Goal: Task Accomplishment & Management: Use online tool/utility

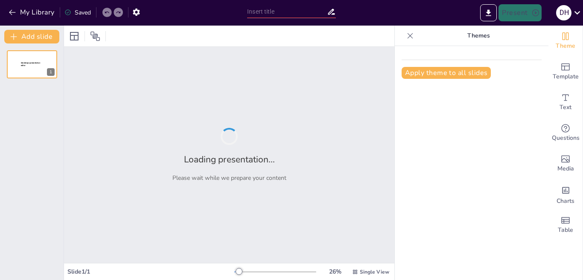
type input "New Sendsteps"
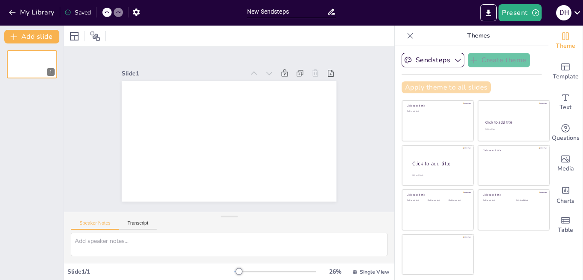
click at [422, 87] on button "Apply theme to all slides" at bounding box center [446, 88] width 89 height 12
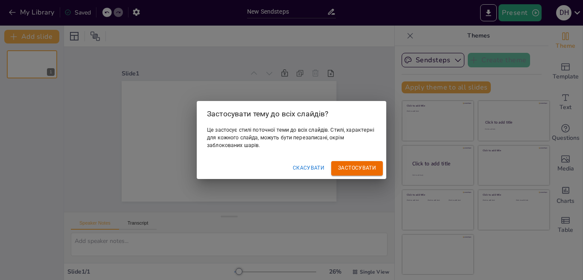
click at [360, 166] on font "Застосувати" at bounding box center [357, 168] width 38 height 6
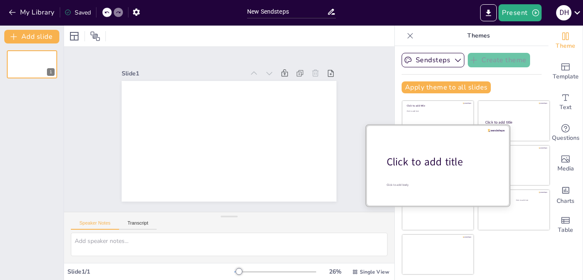
click at [417, 172] on div at bounding box center [437, 165] width 143 height 81
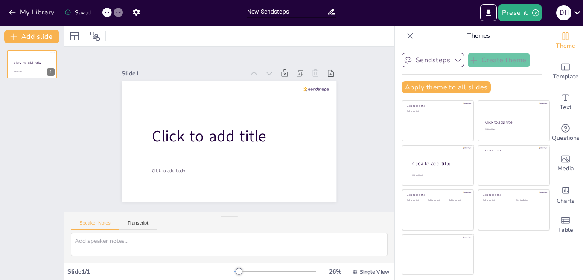
click at [455, 60] on icon "button" at bounding box center [458, 60] width 6 height 3
click at [452, 88] on icon at bounding box center [455, 89] width 7 height 7
click at [519, 13] on button "Present" at bounding box center [519, 12] width 43 height 17
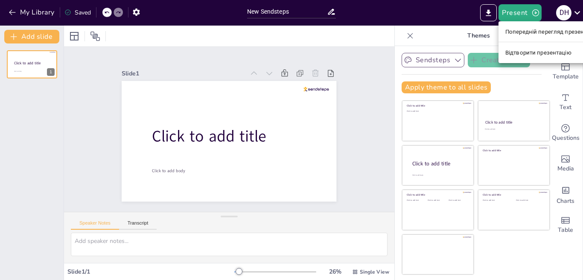
click at [439, 13] on div at bounding box center [291, 140] width 583 height 280
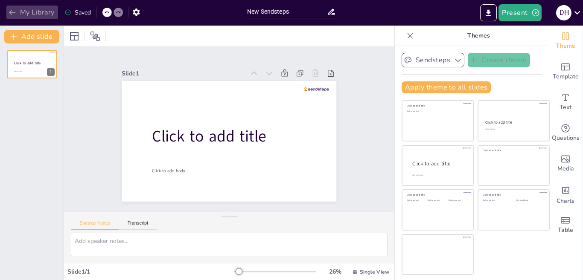
click at [14, 12] on icon "button" at bounding box center [12, 12] width 9 height 9
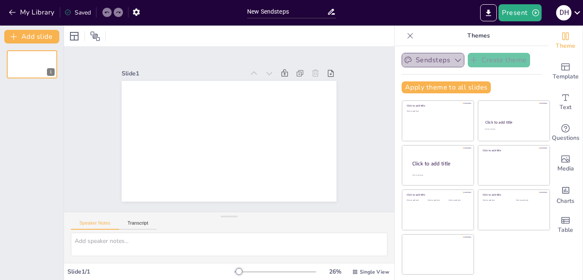
click at [454, 58] on icon "button" at bounding box center [458, 60] width 9 height 9
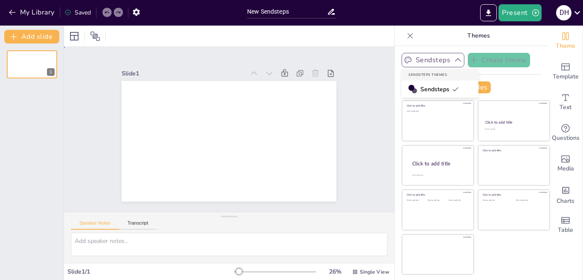
click at [334, 138] on div "Slide 1" at bounding box center [229, 129] width 262 height 145
click at [504, 267] on div "Click to add title Click to add text Click to add title Click to add text Click…" at bounding box center [476, 187] width 149 height 175
click at [579, 277] on div "Theme Template Text Questions Media Charts Table" at bounding box center [565, 153] width 35 height 255
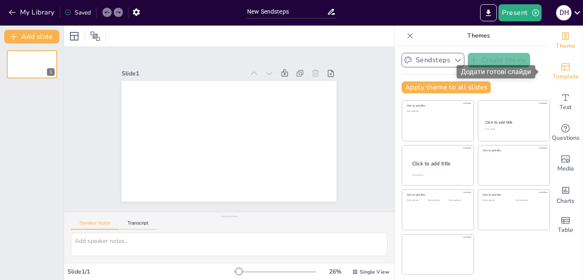
click at [560, 65] on icon "Add ready made slides" at bounding box center [565, 67] width 10 height 10
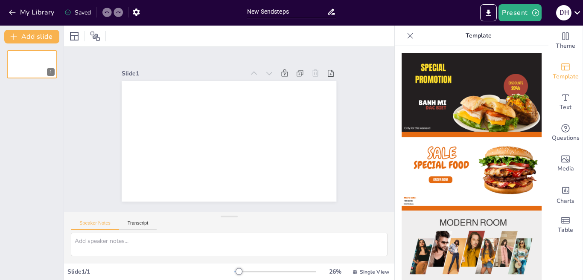
click at [583, 206] on div "Theme Template Text Questions Media Charts Table" at bounding box center [565, 153] width 35 height 255
click at [138, 221] on button "Transcript" at bounding box center [138, 225] width 38 height 9
click at [352, 224] on button "Google US English (en-US)" at bounding box center [324, 225] width 85 height 14
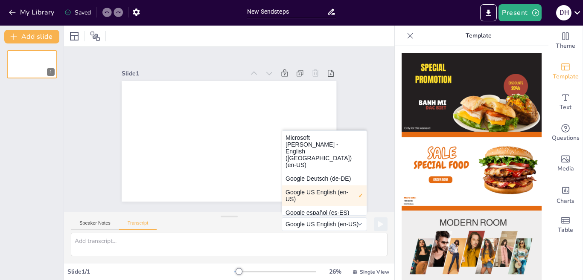
click at [232, 231] on div "Speaker Notes Transcript Google US English (en-US) Microsoft Anna - English (Un…" at bounding box center [229, 223] width 330 height 20
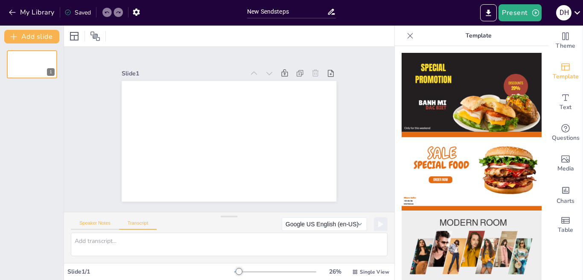
click at [91, 225] on button "Speaker Notes" at bounding box center [95, 225] width 48 height 9
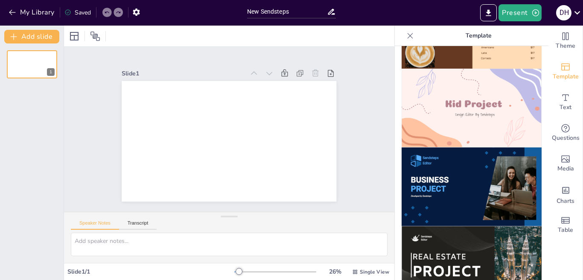
scroll to position [820, 0]
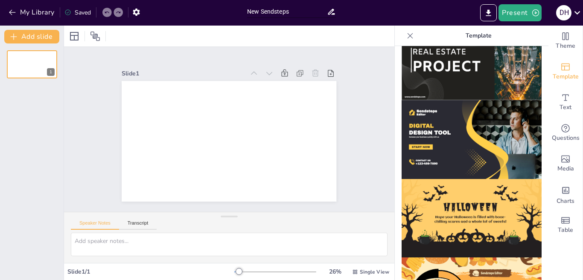
click at [303, 14] on input "New Sendsteps" at bounding box center [287, 12] width 80 height 12
type input "N"
click at [560, 110] on span "Text" at bounding box center [566, 107] width 12 height 9
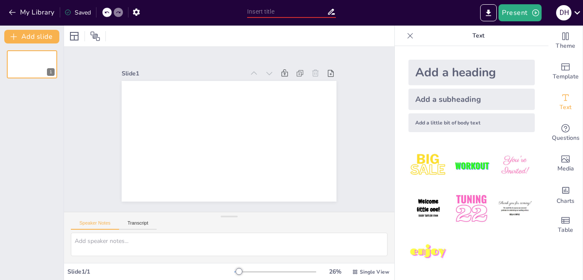
click at [315, 10] on input "text" at bounding box center [287, 12] width 80 height 12
click at [30, 38] on button "Add slide" at bounding box center [31, 37] width 55 height 14
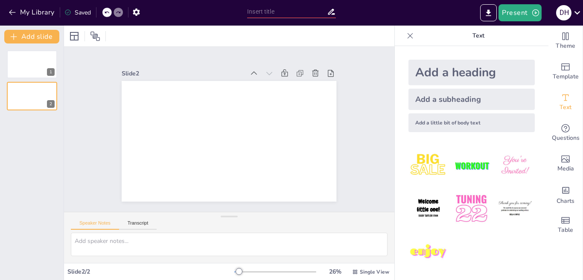
click at [105, 12] on icon at bounding box center [106, 12] width 5 height 5
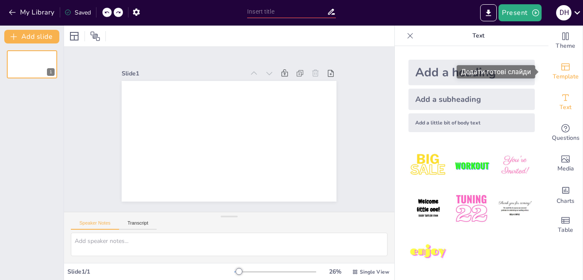
click at [562, 65] on icon "Add ready made slides" at bounding box center [565, 67] width 10 height 10
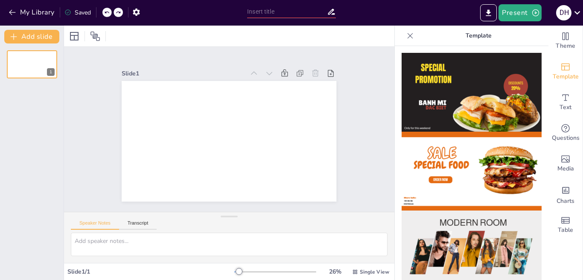
click at [486, 110] on img at bounding box center [472, 92] width 140 height 79
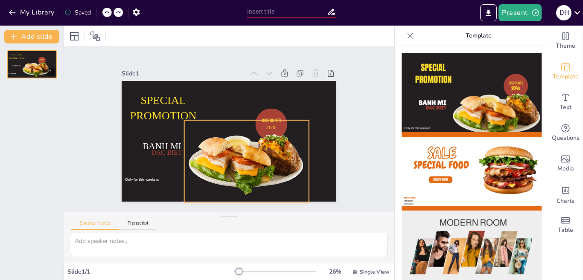
click at [276, 151] on div at bounding box center [246, 161] width 124 height 83
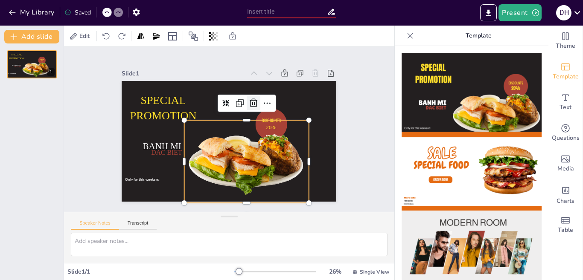
click at [250, 99] on icon at bounding box center [254, 103] width 8 height 9
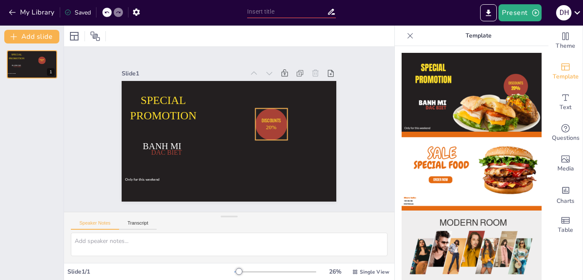
click at [266, 128] on p "20%" at bounding box center [271, 127] width 21 height 8
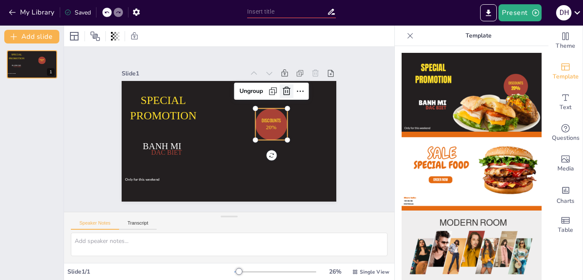
click at [283, 87] on icon at bounding box center [287, 91] width 8 height 9
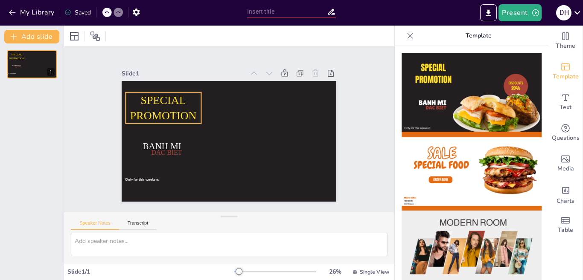
click at [168, 104] on p "SPECIAL PROMOTION" at bounding box center [163, 108] width 75 height 31
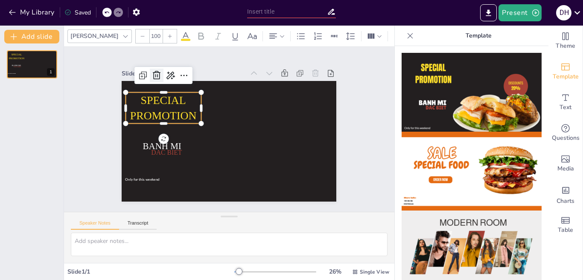
click at [152, 70] on icon at bounding box center [157, 75] width 10 height 10
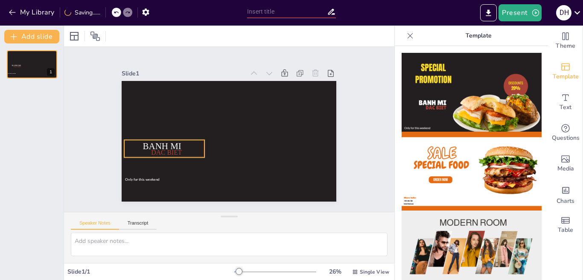
click at [157, 143] on span "BANH MI" at bounding box center [162, 147] width 38 height 10
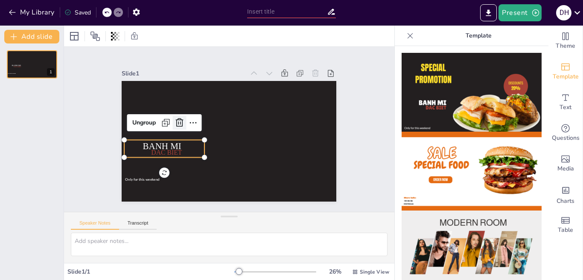
click at [176, 119] on icon at bounding box center [180, 123] width 8 height 9
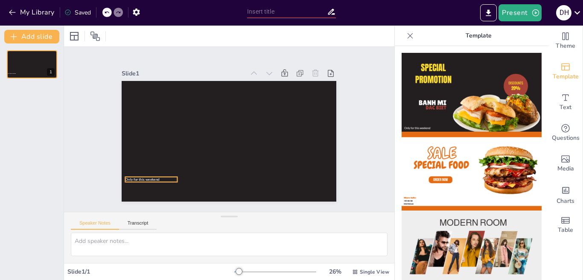
click at [144, 178] on span "Only for this weekend" at bounding box center [142, 180] width 35 height 4
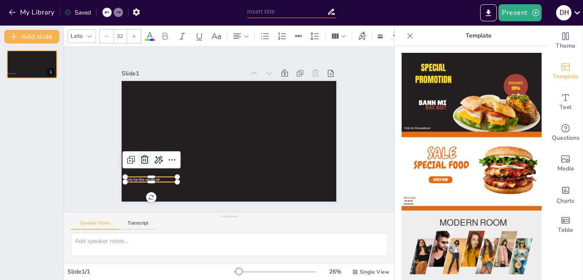
click at [140, 158] on icon at bounding box center [145, 160] width 10 height 10
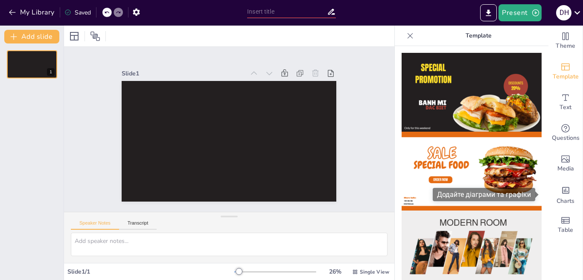
click at [539, 198] on span at bounding box center [537, 195] width 5 height 7
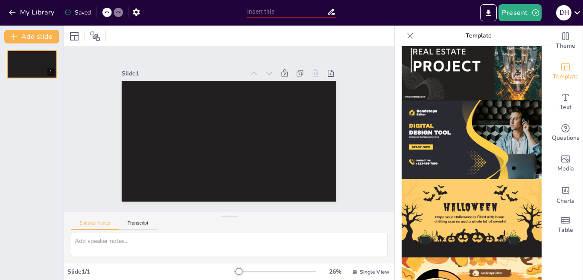
scroll to position [857, 0]
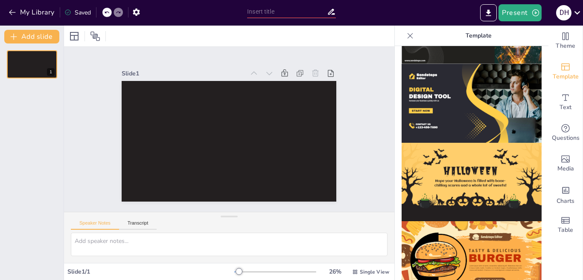
click at [533, 131] on div at bounding box center [472, 163] width 154 height 234
click at [533, 99] on div at bounding box center [472, 163] width 154 height 234
click at [533, 98] on div at bounding box center [472, 163] width 154 height 234
click at [532, 97] on div at bounding box center [472, 163] width 154 height 234
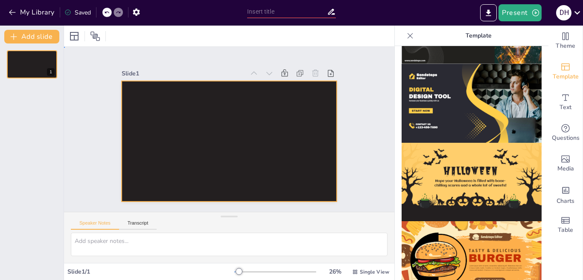
click at [264, 97] on div at bounding box center [229, 141] width 215 height 121
click at [406, 33] on icon at bounding box center [410, 36] width 9 height 9
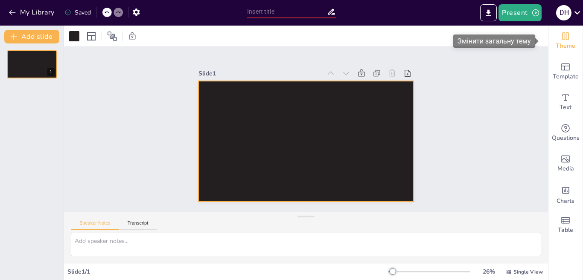
click at [562, 37] on icon "Change the overall theme" at bounding box center [565, 36] width 6 height 8
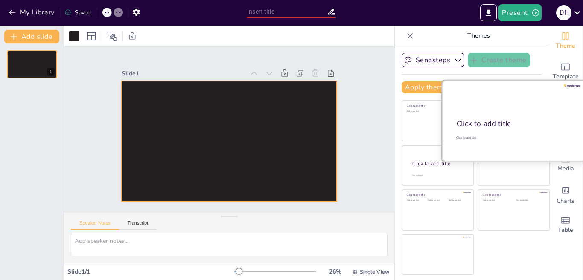
click at [511, 114] on div at bounding box center [513, 121] width 143 height 81
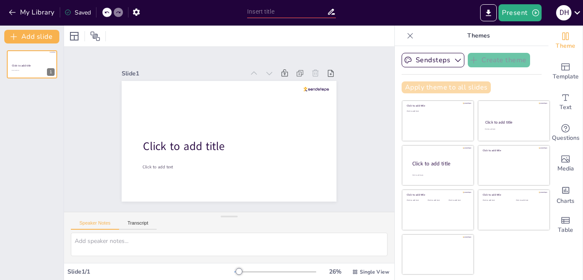
click at [463, 83] on button "Apply theme to all slides" at bounding box center [446, 88] width 89 height 12
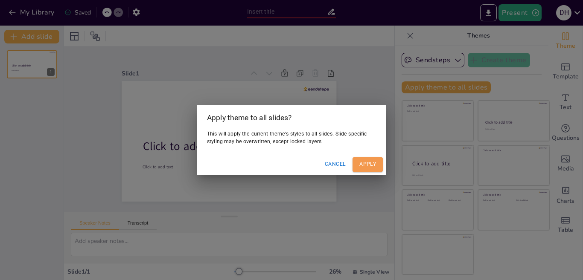
click at [359, 169] on button "Apply" at bounding box center [368, 164] width 30 height 14
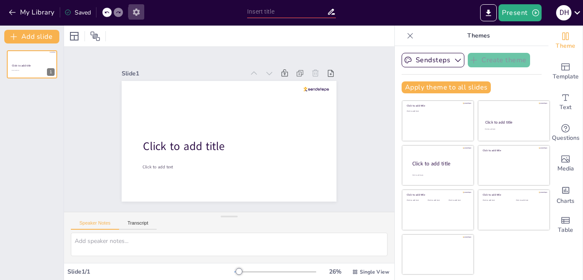
click at [135, 12] on icon "button" at bounding box center [136, 12] width 9 height 9
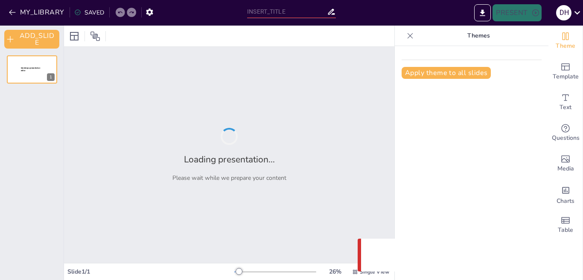
type input "Sendsteps presentation"
